Goal: Transaction & Acquisition: Subscribe to service/newsletter

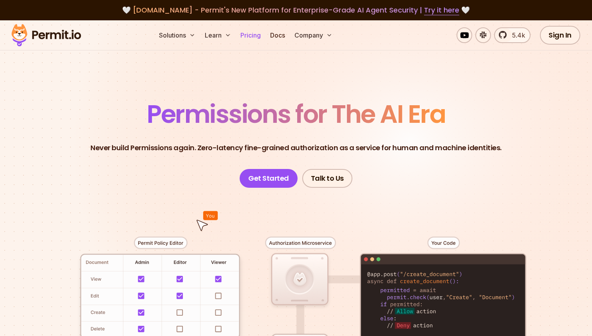
click at [252, 32] on link "Pricing" at bounding box center [250, 35] width 27 height 16
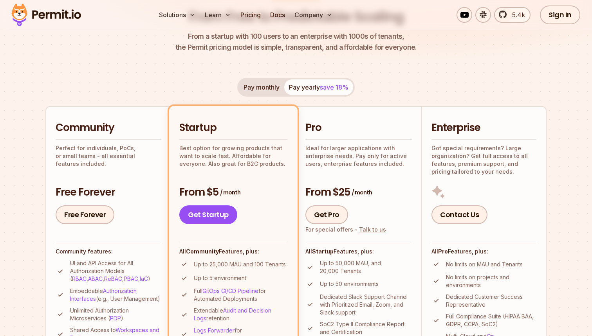
scroll to position [102, 0]
click at [393, 173] on div "Pro Ideal for larger applications with enterprise needs. Pay only for active us…" at bounding box center [358, 172] width 106 height 103
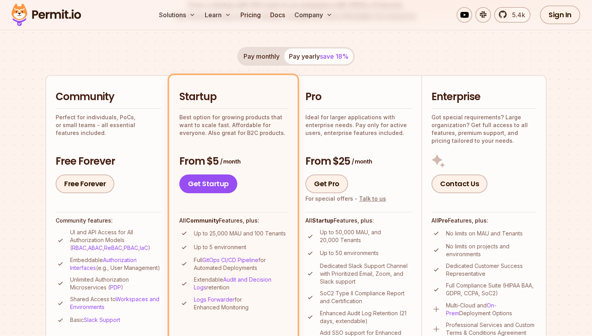
scroll to position [134, 0]
click at [263, 53] on button "Pay monthly" at bounding box center [261, 56] width 45 height 16
click at [305, 59] on button "Pay yearly save 18%" at bounding box center [318, 56] width 69 height 16
click at [267, 55] on button "Pay monthly" at bounding box center [261, 56] width 45 height 16
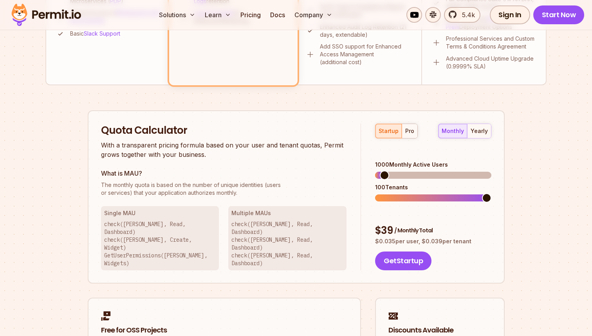
scroll to position [418, 0]
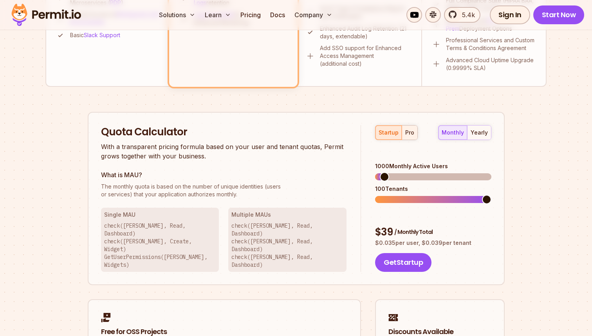
click at [408, 136] on button "pro" at bounding box center [409, 133] width 16 height 14
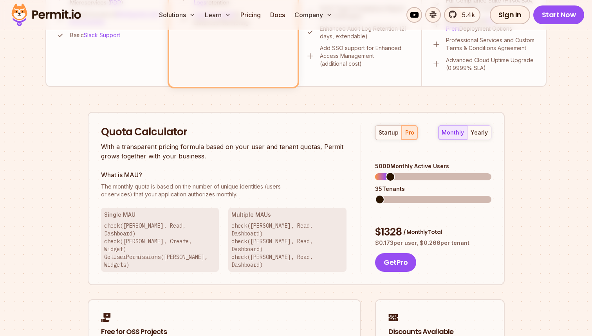
click at [372, 185] on div "startup pro monthly yearly 5000 Monthly Active Users 35 Tenants $ 1328 / Monthl…" at bounding box center [426, 198] width 130 height 147
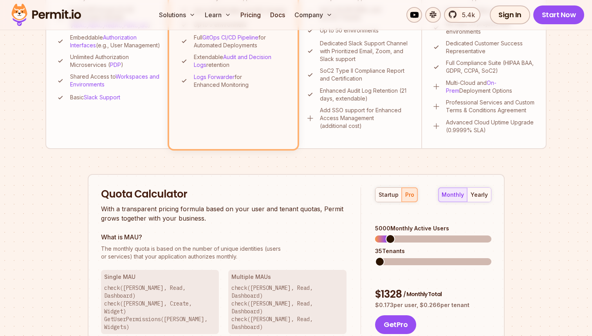
scroll to position [356, 0]
click at [372, 225] on div "startup pro monthly yearly 100 Monthly Active Users 35 Tenants $ 30 / Monthly T…" at bounding box center [426, 260] width 130 height 147
click at [377, 234] on span at bounding box center [381, 238] width 9 height 9
click at [367, 250] on div "startup pro monthly yearly 900 Monthly Active Users 35 Tenants $ 252 / Monthly …" at bounding box center [426, 260] width 130 height 147
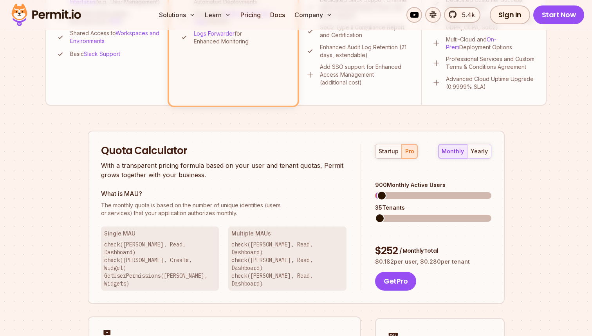
scroll to position [393, 0]
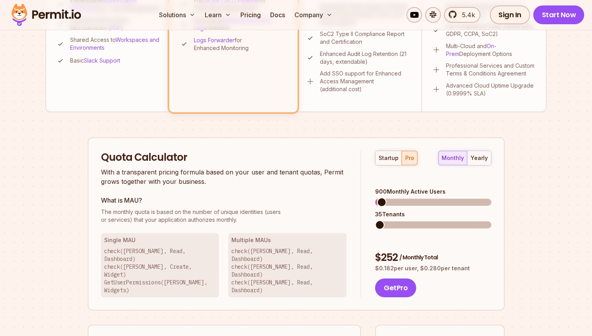
click at [363, 208] on div "startup pro monthly yearly 900 Monthly Active Users 35 Tenants $ 252 / Monthly …" at bounding box center [426, 224] width 130 height 147
click at [381, 198] on span at bounding box center [381, 202] width 9 height 9
click at [361, 208] on div "startup pro monthly yearly 1000 Monthly Active Users 35 Tenants $ 278 / Monthly…" at bounding box center [426, 224] width 130 height 147
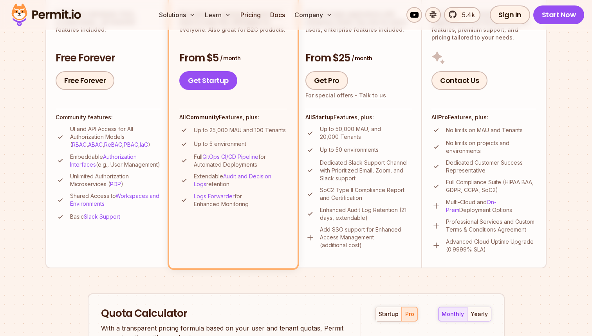
scroll to position [236, 0]
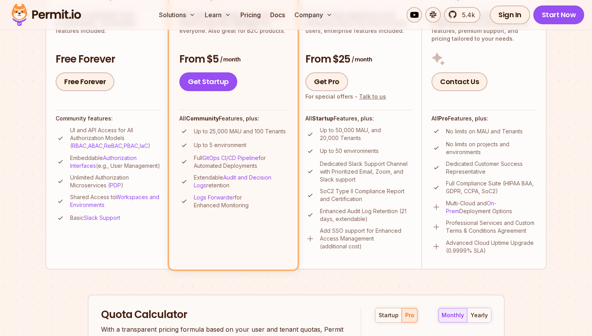
click at [141, 260] on li "Community Perfect for individuals, PoCs, or small teams - all essential feature…" at bounding box center [107, 121] width 125 height 296
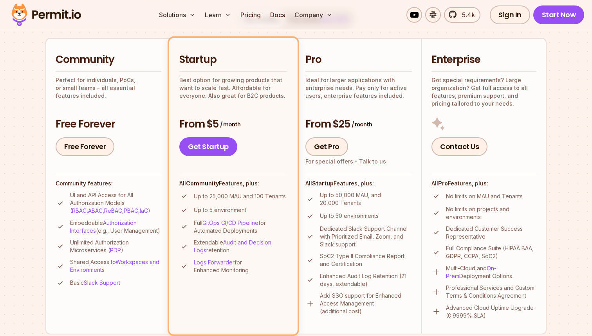
scroll to position [170, 0]
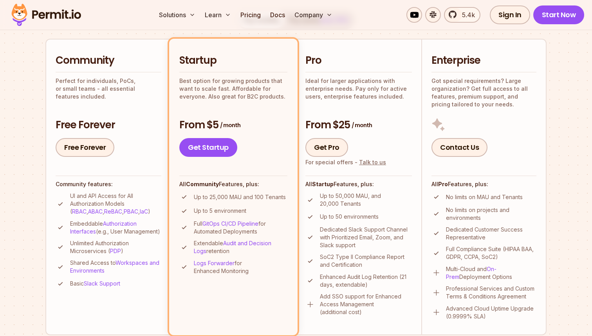
click at [121, 122] on h3 "Free Forever" at bounding box center [109, 125] width 106 height 14
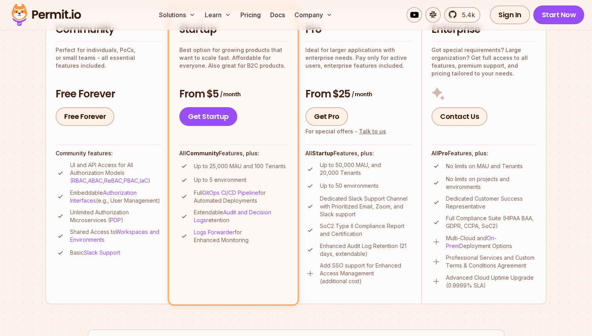
scroll to position [201, 0]
click at [90, 113] on link "Free Forever" at bounding box center [85, 116] width 59 height 19
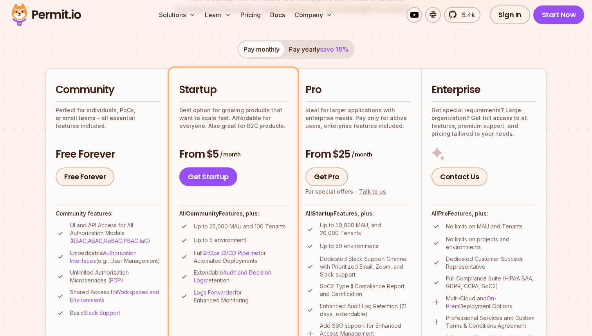
scroll to position [139, 0]
